Goal: Navigation & Orientation: Go to known website

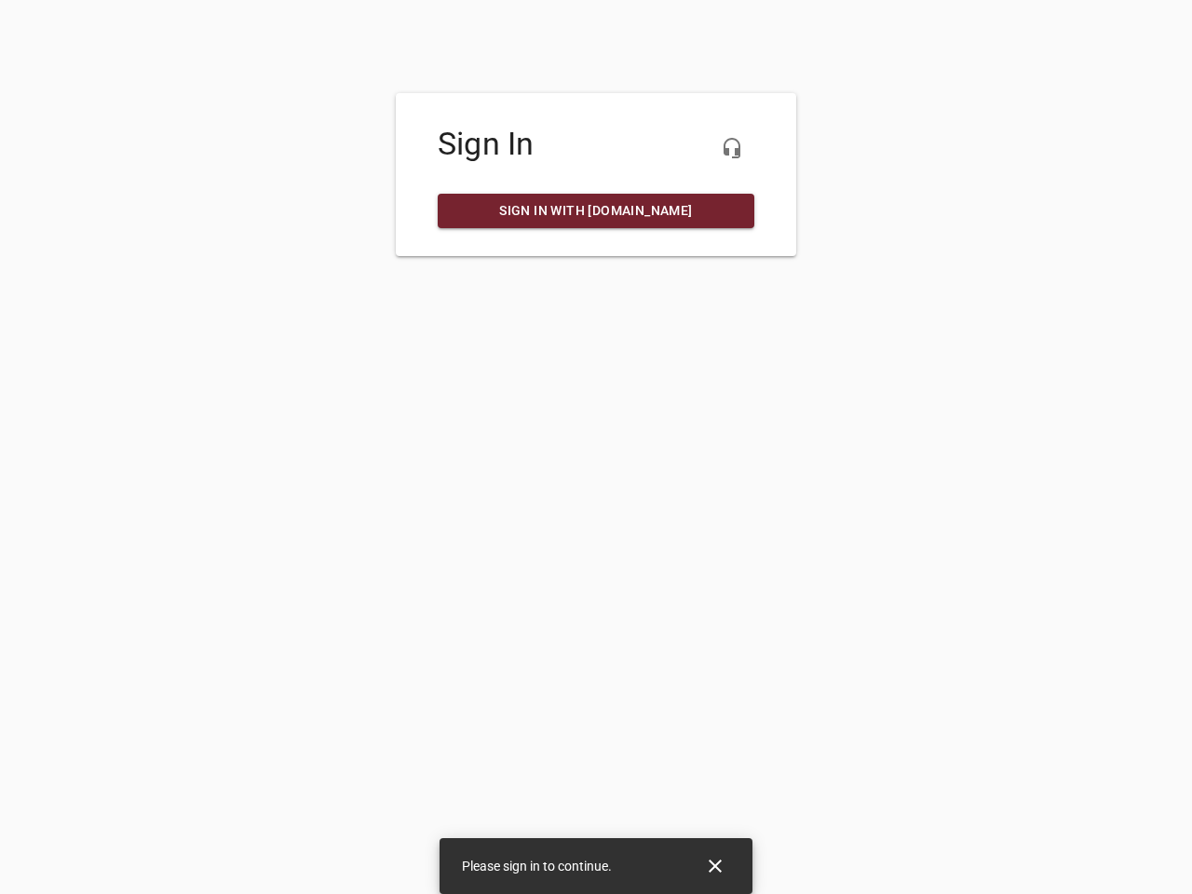
click at [732, 148] on icon "button" at bounding box center [732, 148] width 22 height 22
click at [715, 866] on icon "Close" at bounding box center [715, 866] width 13 height 13
